Goal: Navigation & Orientation: Find specific page/section

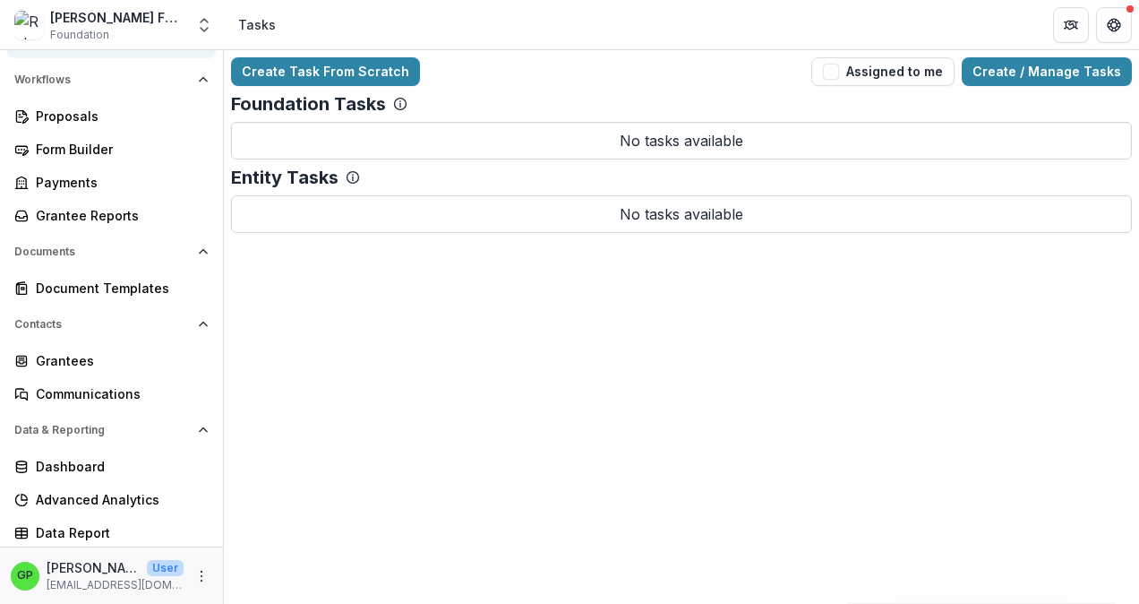
scroll to position [188, 0]
click at [202, 30] on polyline "Open entity switcher" at bounding box center [204, 30] width 7 height 4
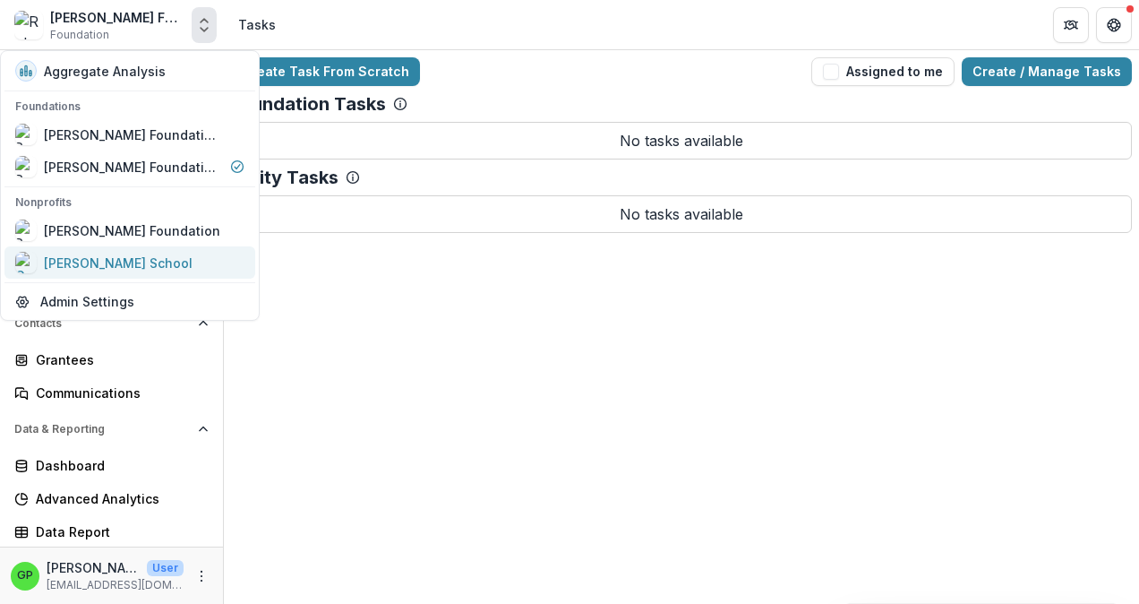
click at [76, 257] on div "[PERSON_NAME] School" at bounding box center [118, 262] width 149 height 19
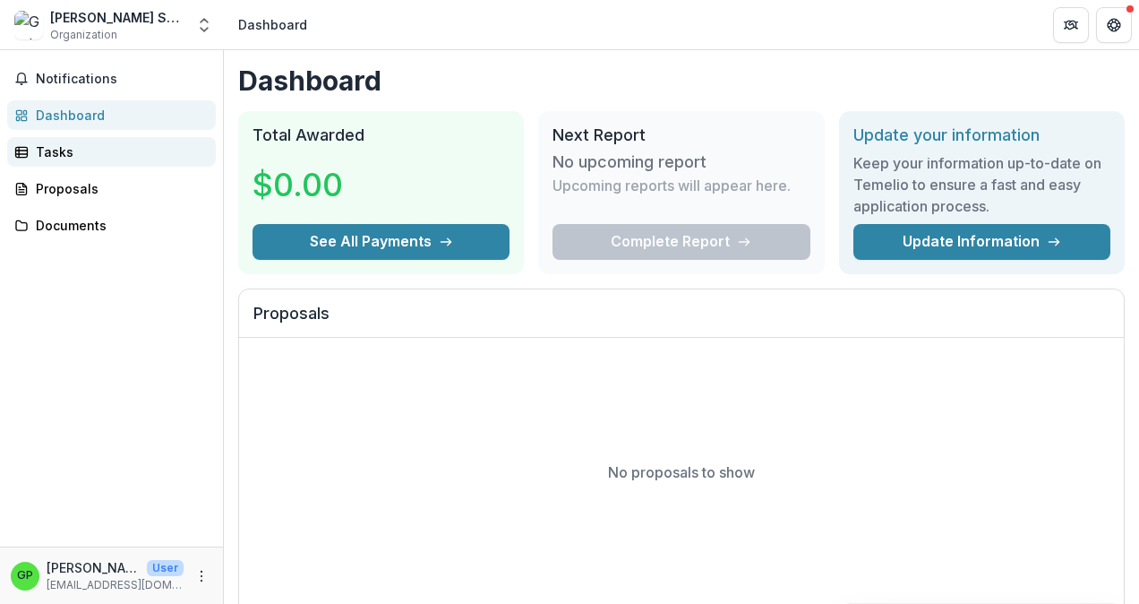
click at [47, 143] on div "Tasks" at bounding box center [119, 151] width 166 height 19
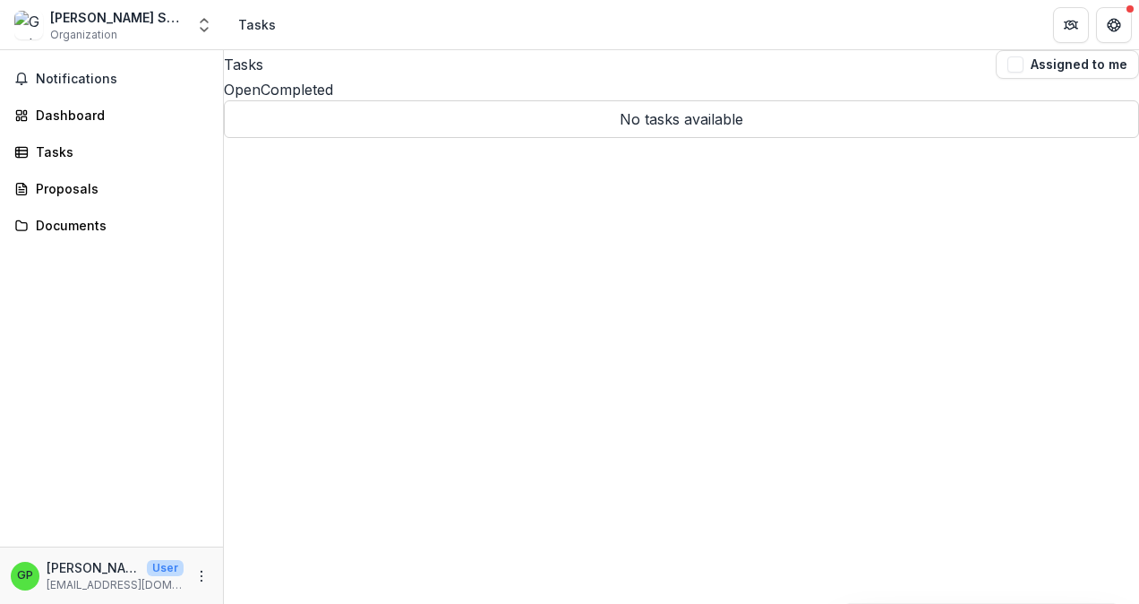
click at [703, 138] on p "No tasks available" at bounding box center [681, 119] width 915 height 38
click at [1008, 73] on span "button" at bounding box center [1016, 64] width 16 height 16
click at [62, 151] on div "Tasks" at bounding box center [119, 151] width 166 height 19
click at [60, 81] on span "Notifications" at bounding box center [122, 79] width 173 height 15
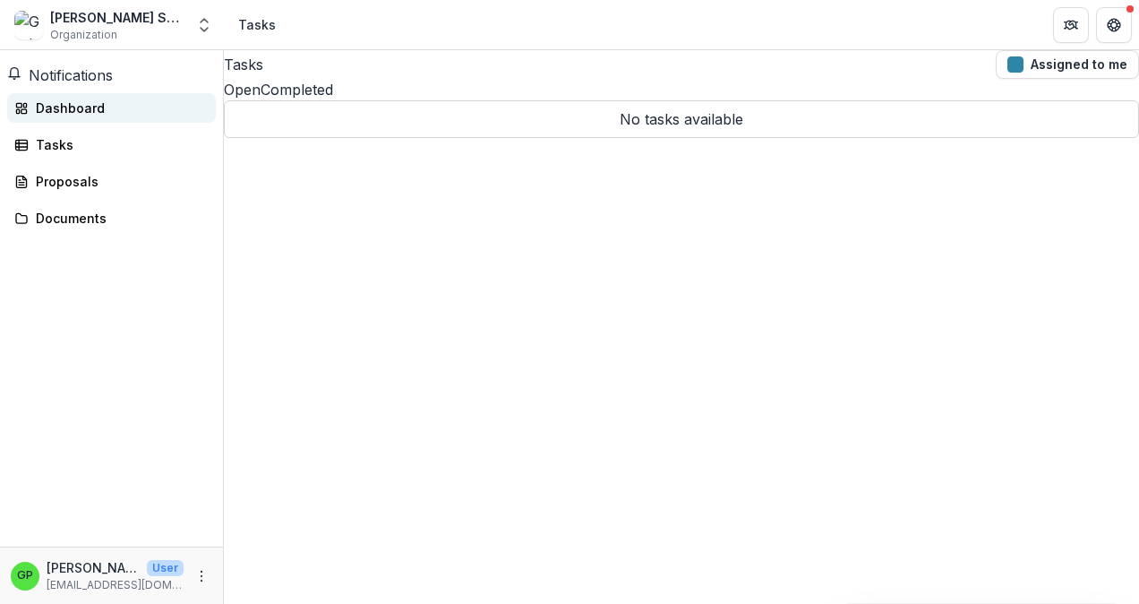
click at [48, 115] on div "Dashboard" at bounding box center [119, 108] width 166 height 19
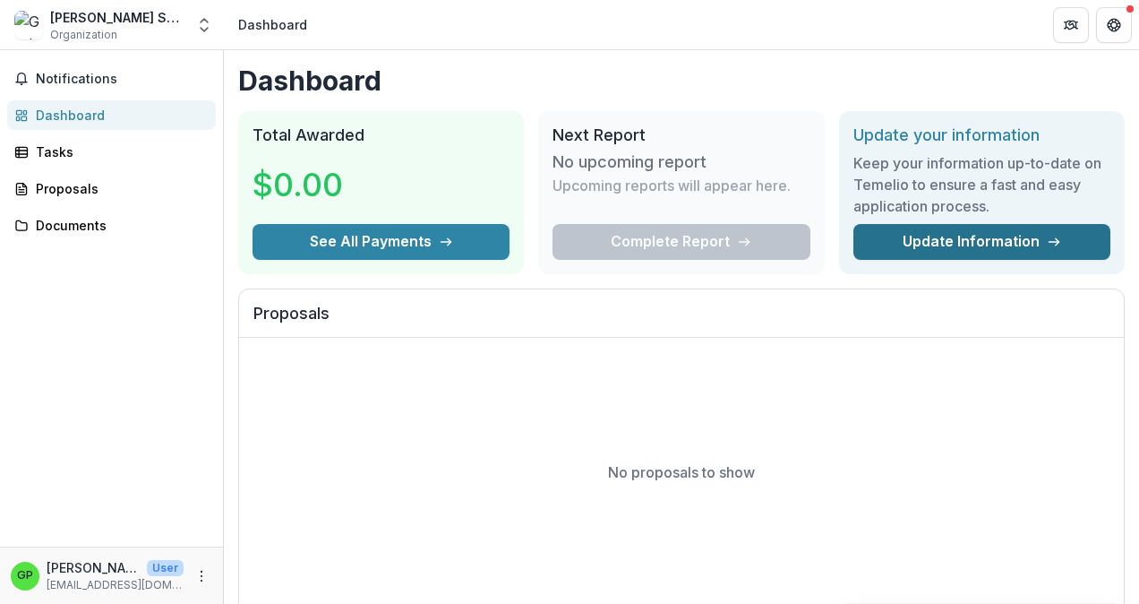
click at [963, 237] on link "Update Information" at bounding box center [982, 242] width 257 height 36
